Goal: Information Seeking & Learning: Compare options

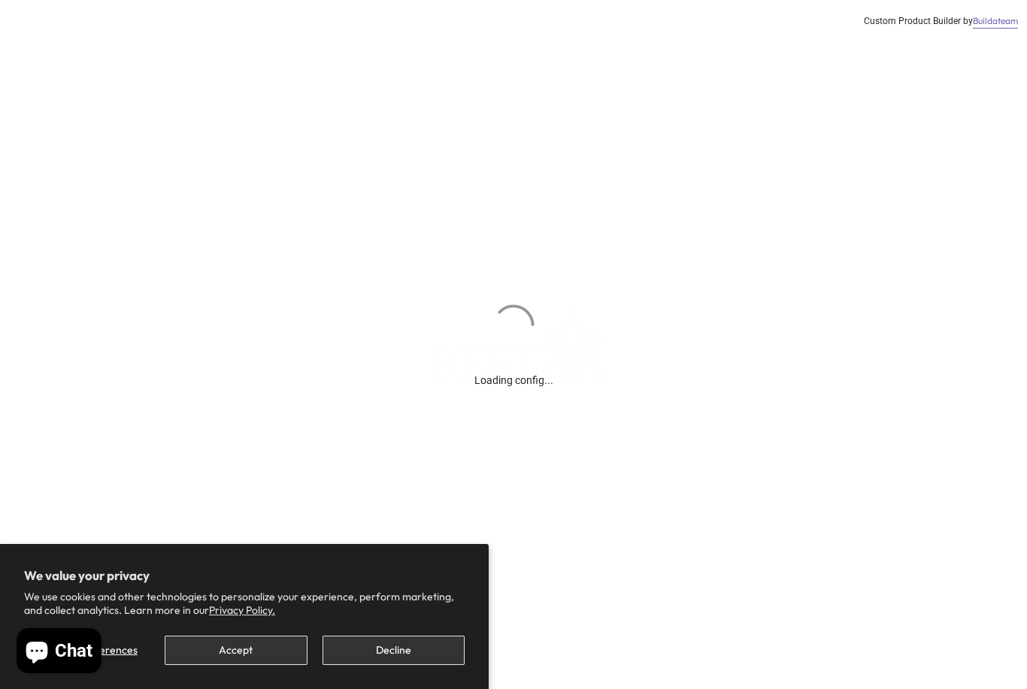
click at [258, 653] on button "Accept" at bounding box center [236, 650] width 142 height 29
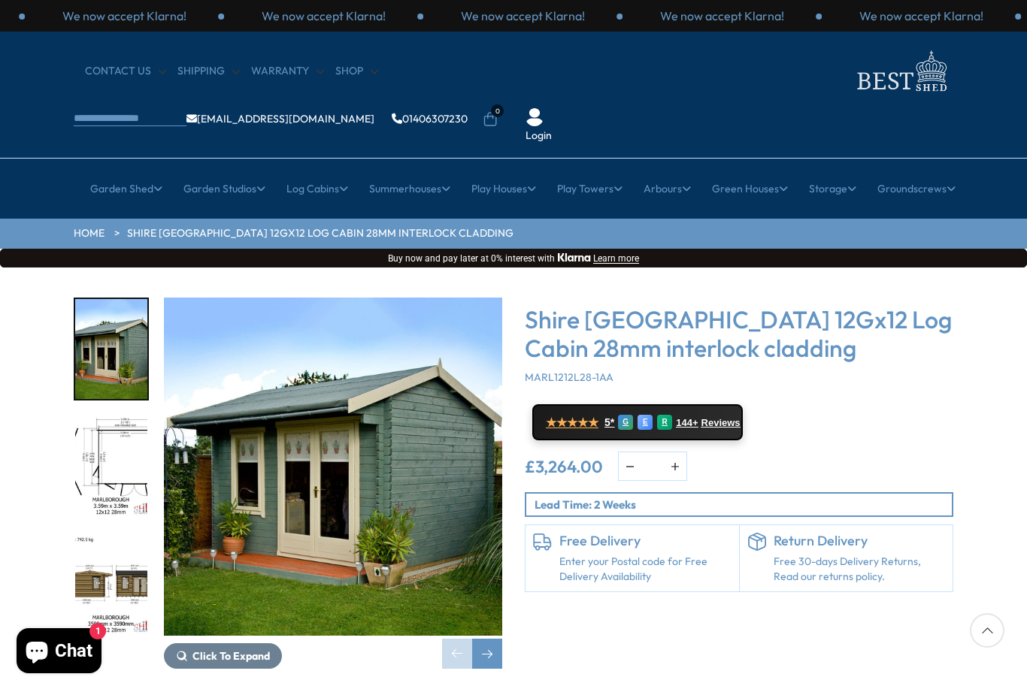
click at [222, 400] on link "Potting Sheds" at bounding box center [211, 413] width 67 height 26
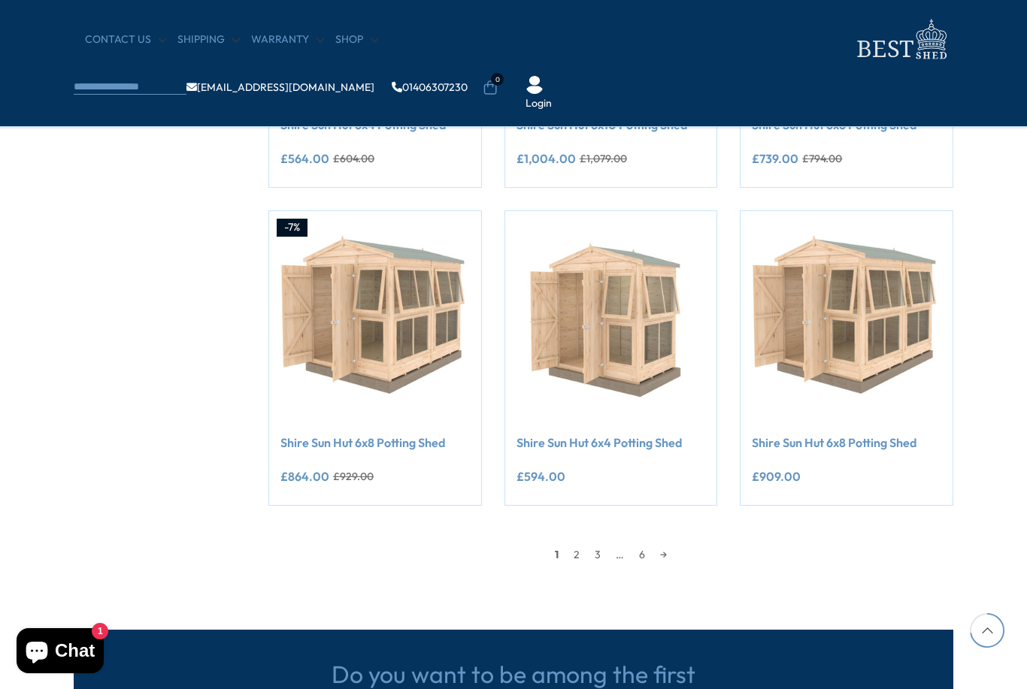
scroll to position [1259, 0]
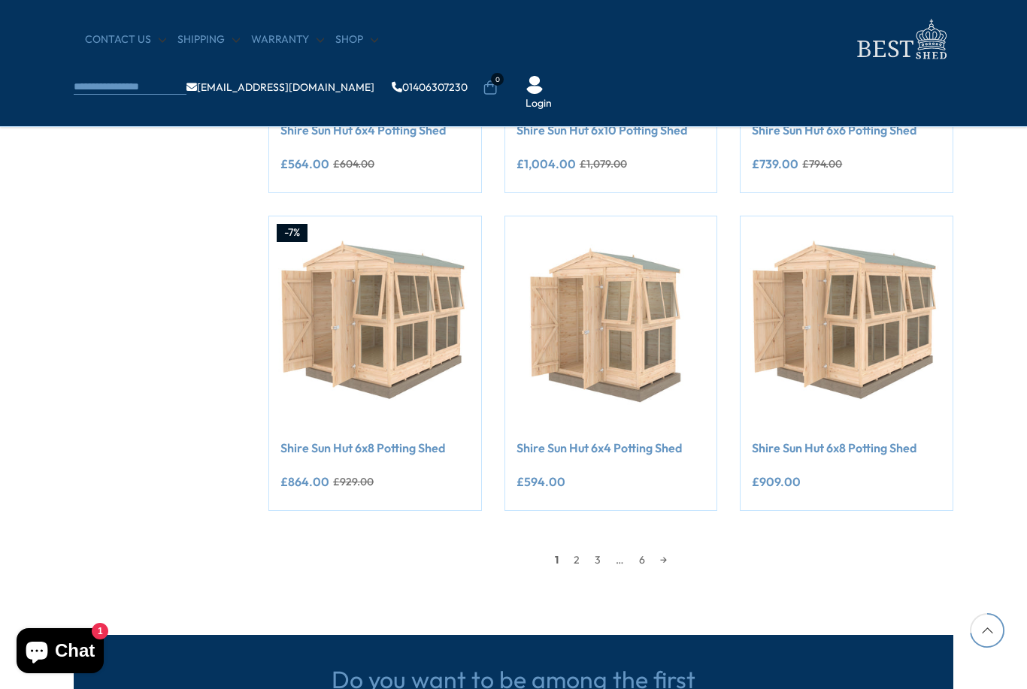
click at [661, 564] on link "→" at bounding box center [663, 560] width 22 height 23
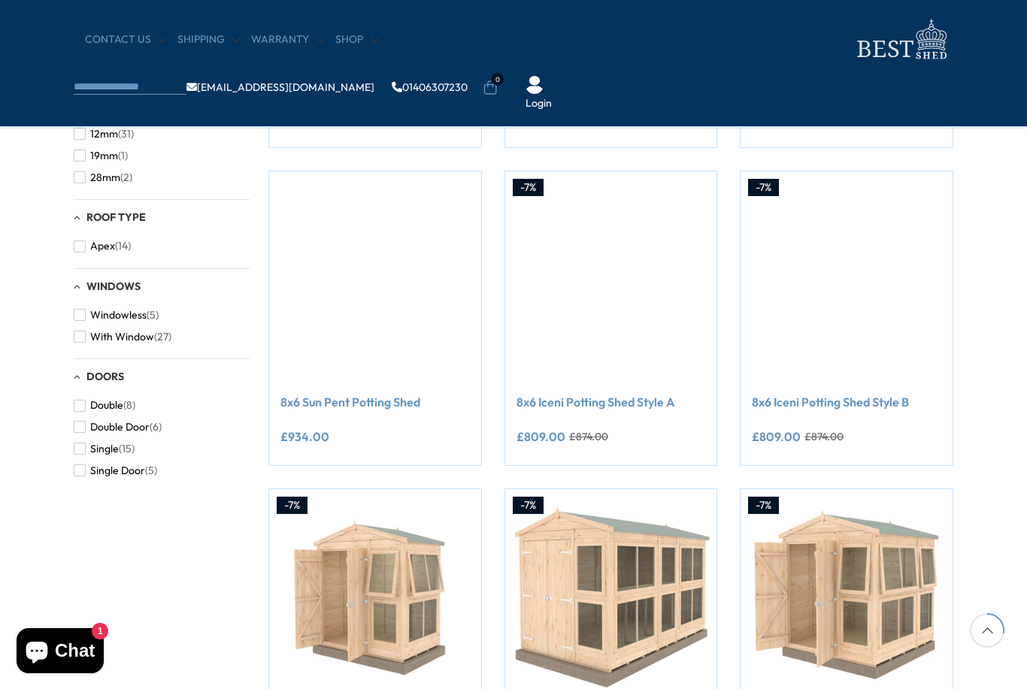
scroll to position [473, 0]
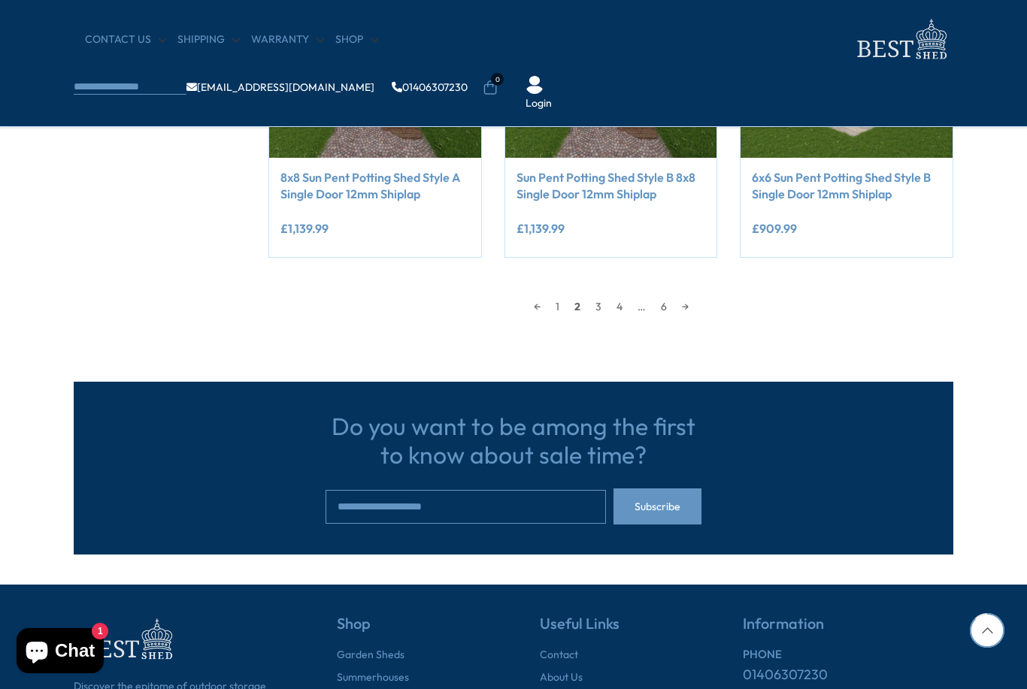
click at [688, 312] on link "→" at bounding box center [685, 306] width 22 height 23
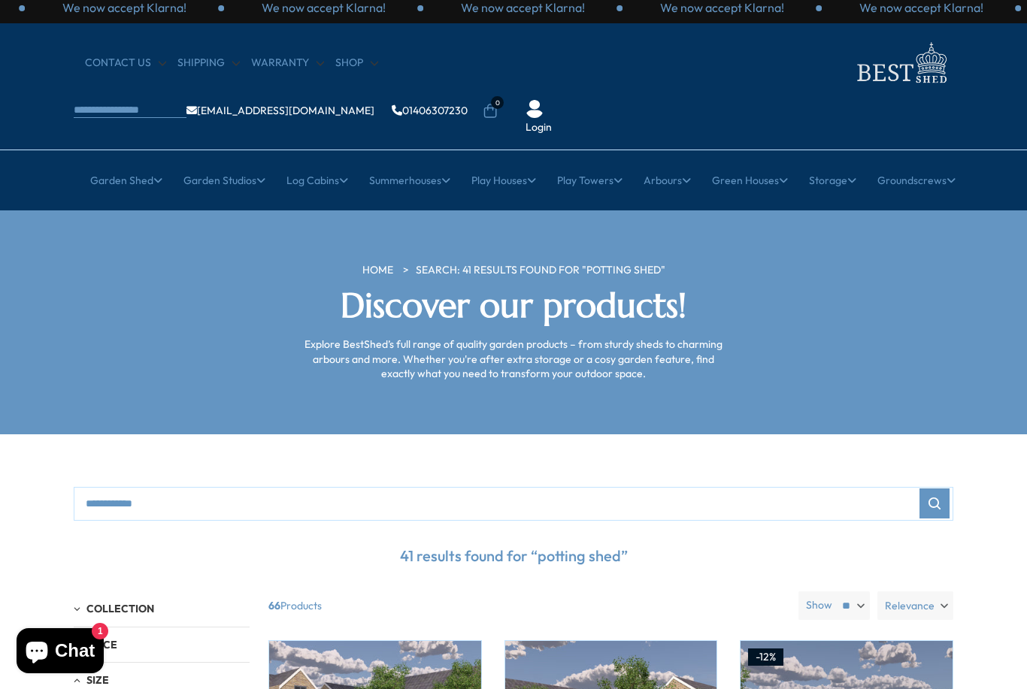
scroll to position [9, 0]
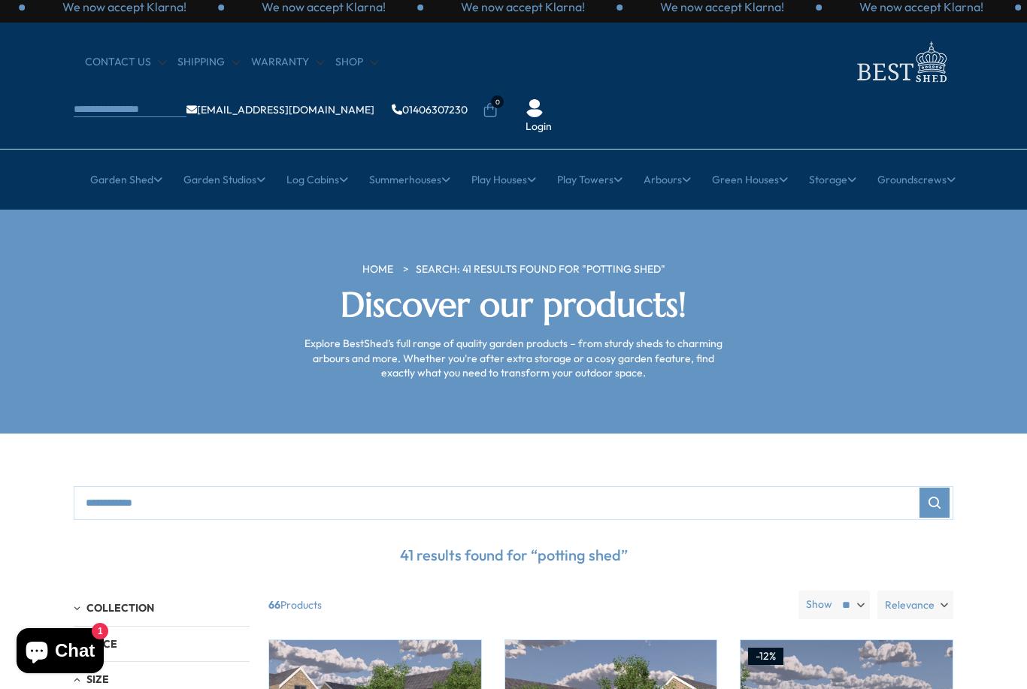
click at [223, 259] on link "All Summerhouses" at bounding box center [211, 272] width 89 height 26
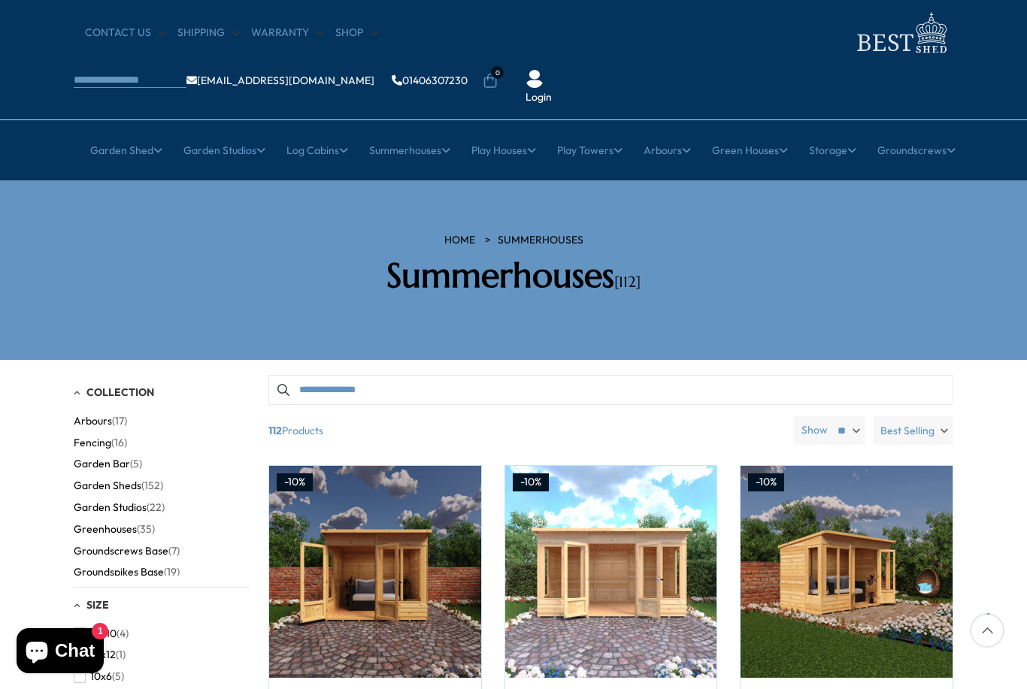
scroll to position [35, 0]
